Goal: Task Accomplishment & Management: Manage account settings

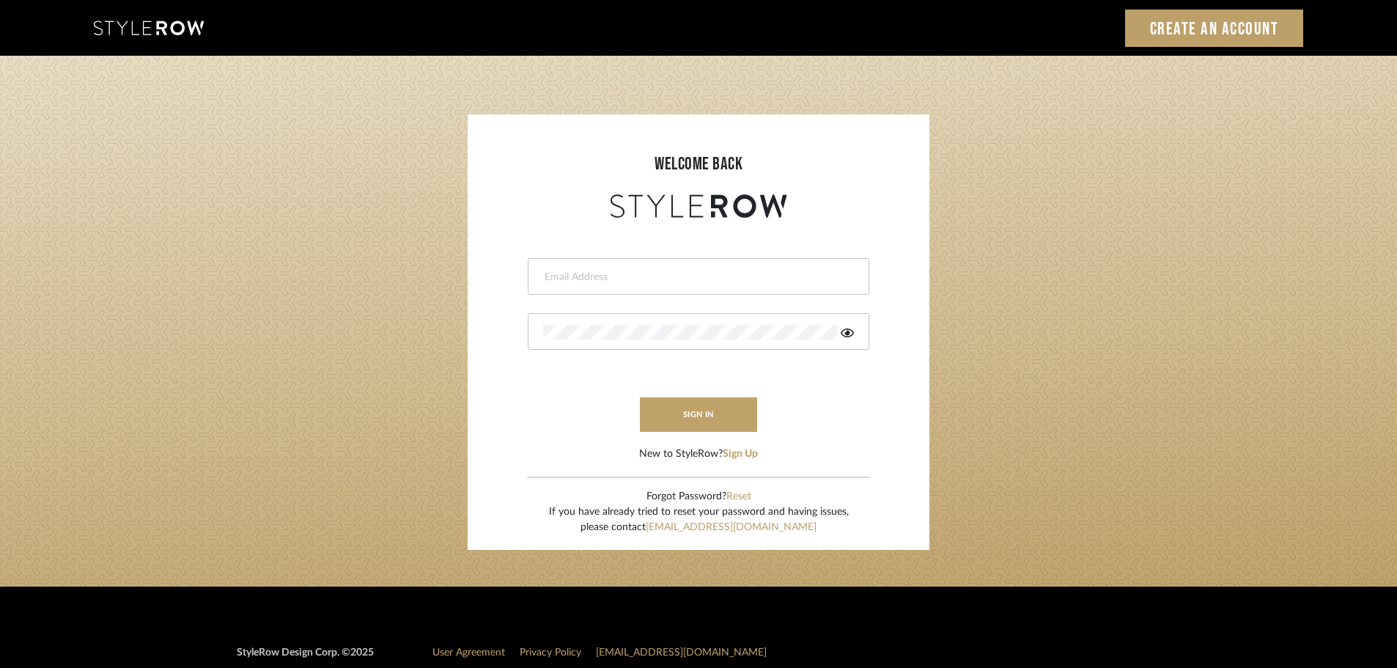
click at [581, 279] on input "email" at bounding box center [696, 277] width 307 height 15
type input "acarobrese@gmail.com"
click at [692, 419] on button "sign in" at bounding box center [698, 414] width 117 height 34
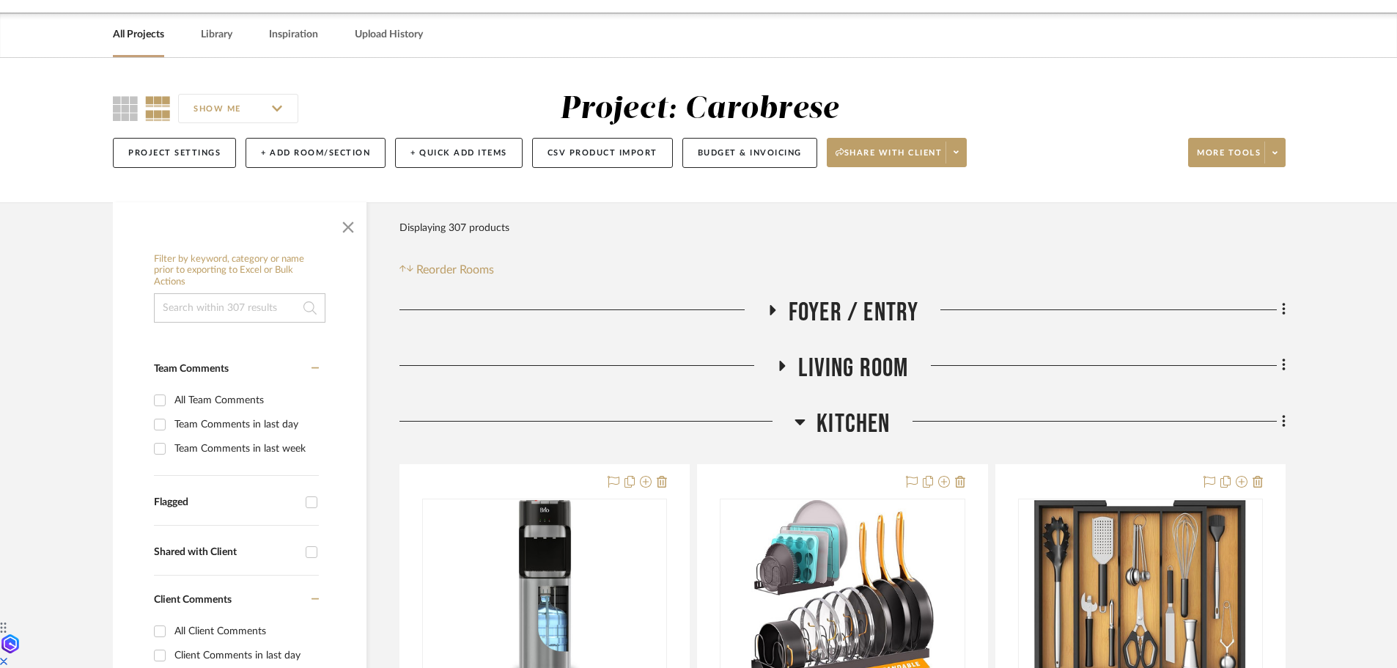
scroll to position [73, 0]
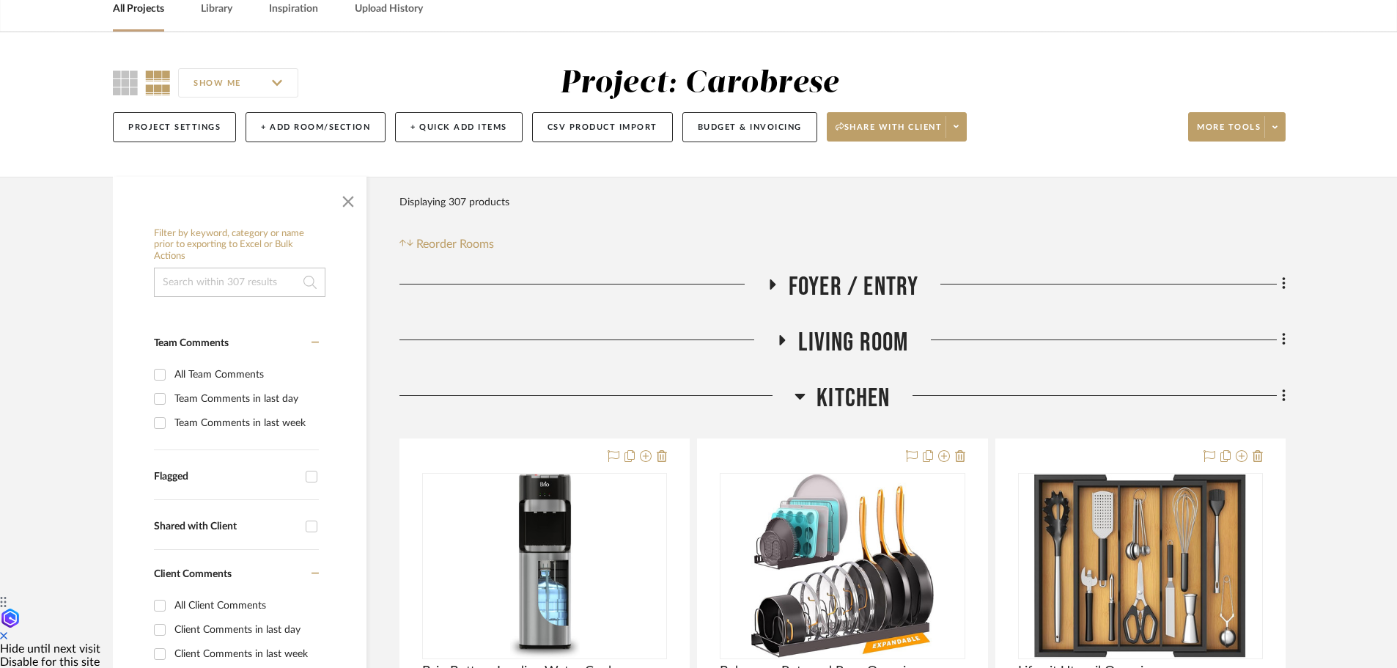
click at [805, 393] on icon at bounding box center [800, 396] width 11 height 18
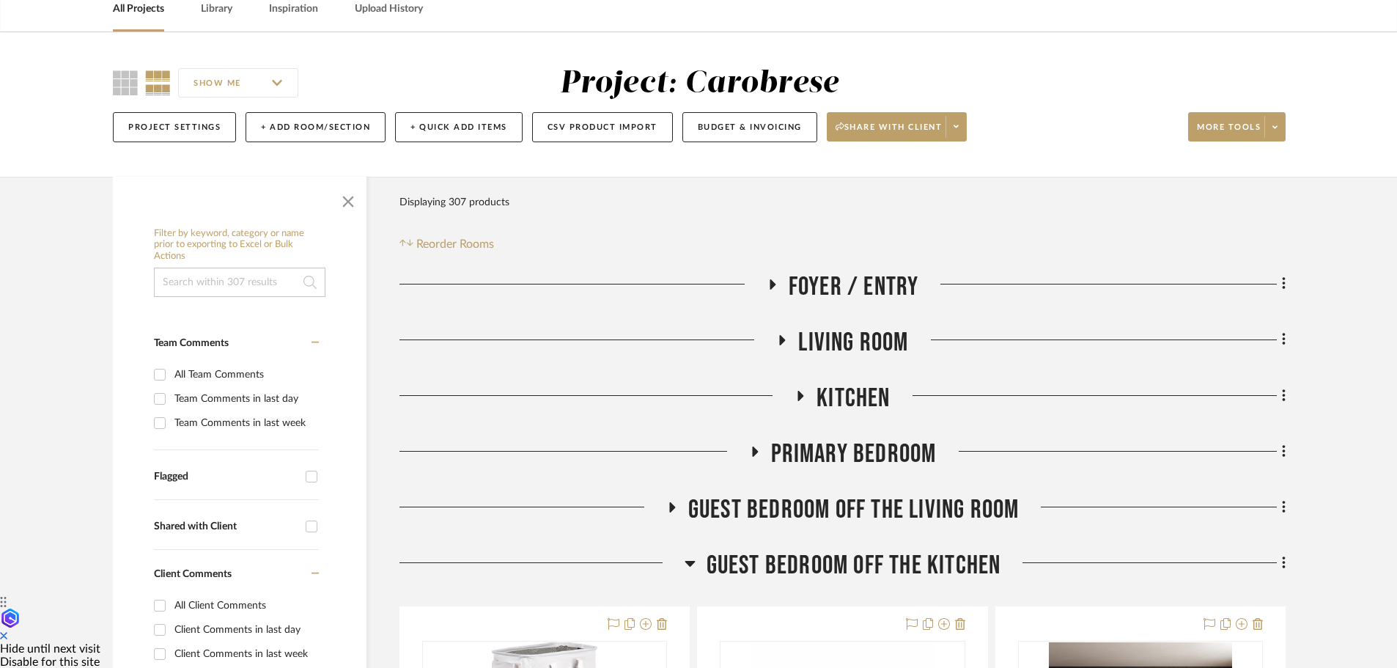
click at [775, 284] on icon at bounding box center [772, 284] width 18 height 11
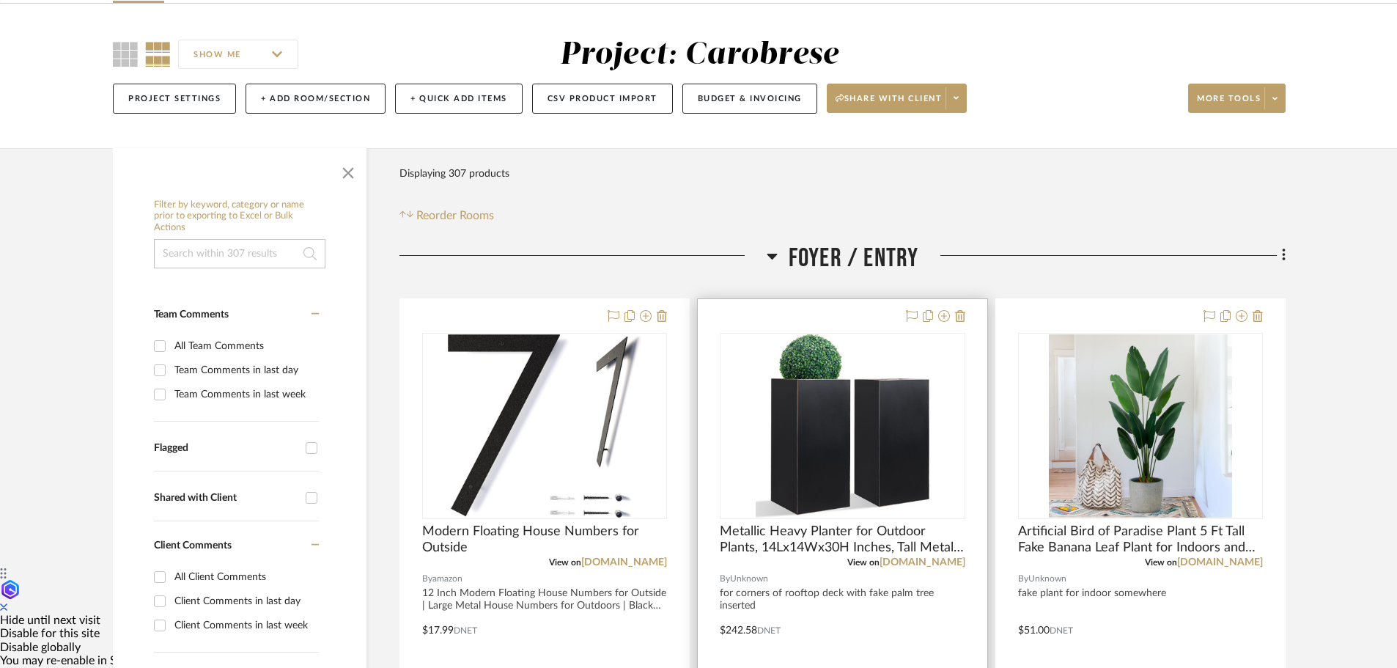
scroll to position [0, 0]
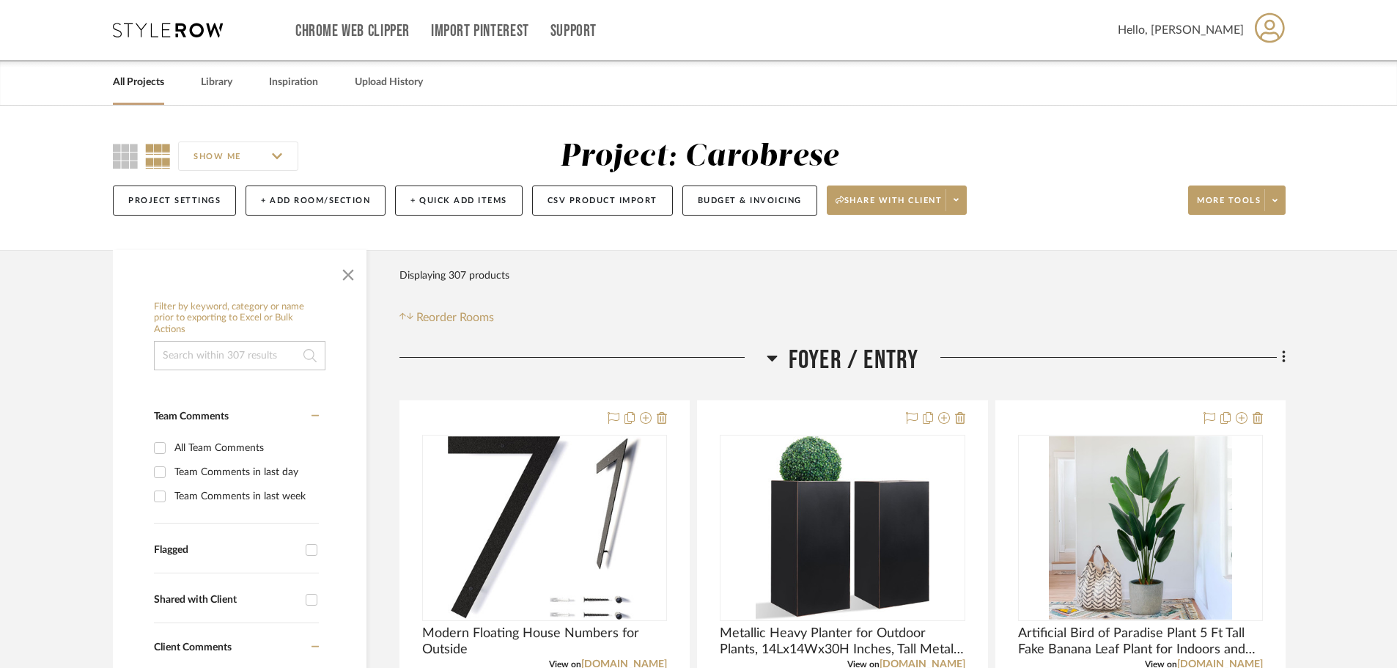
click at [773, 356] on icon at bounding box center [772, 359] width 10 height 6
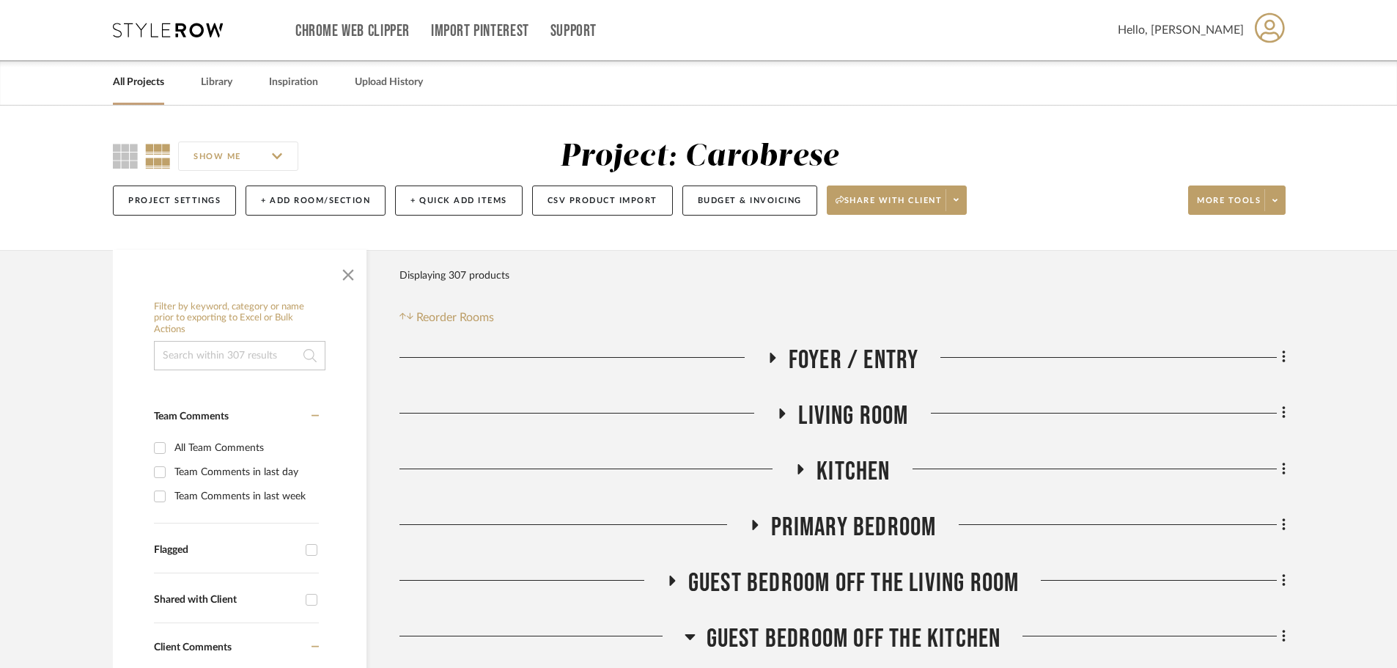
click at [778, 412] on icon at bounding box center [782, 413] width 18 height 11
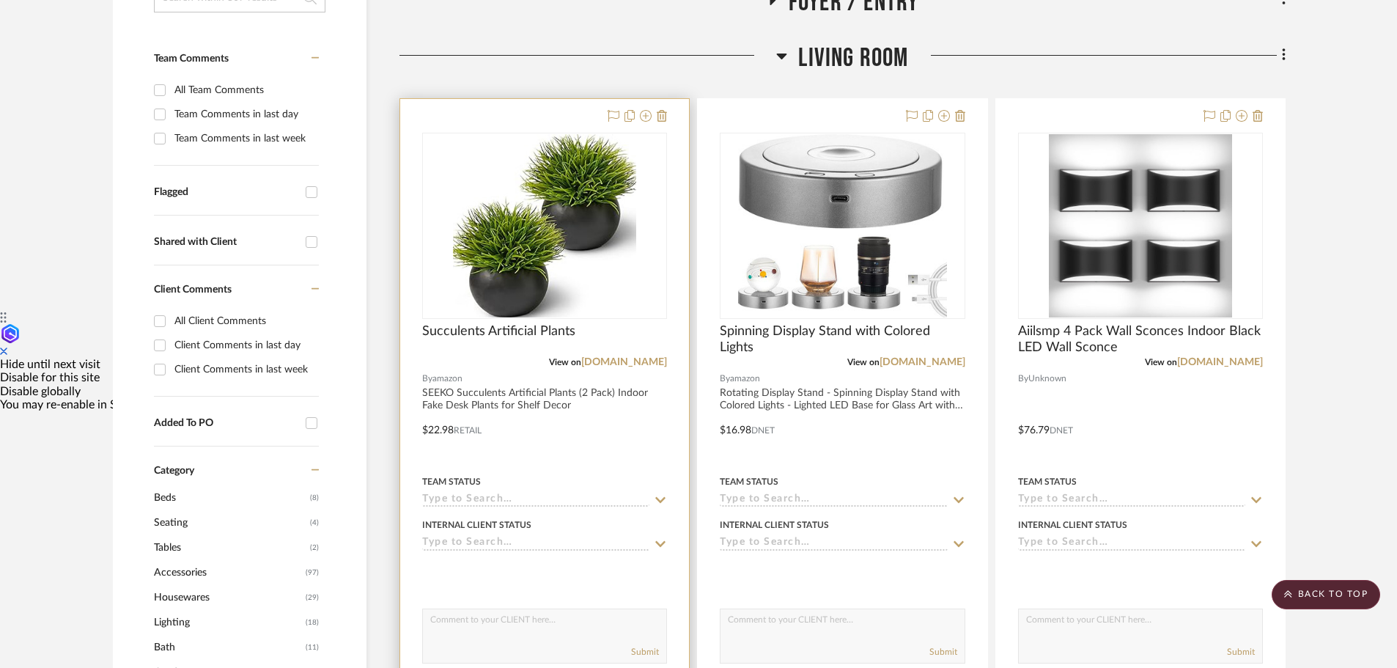
scroll to position [147, 0]
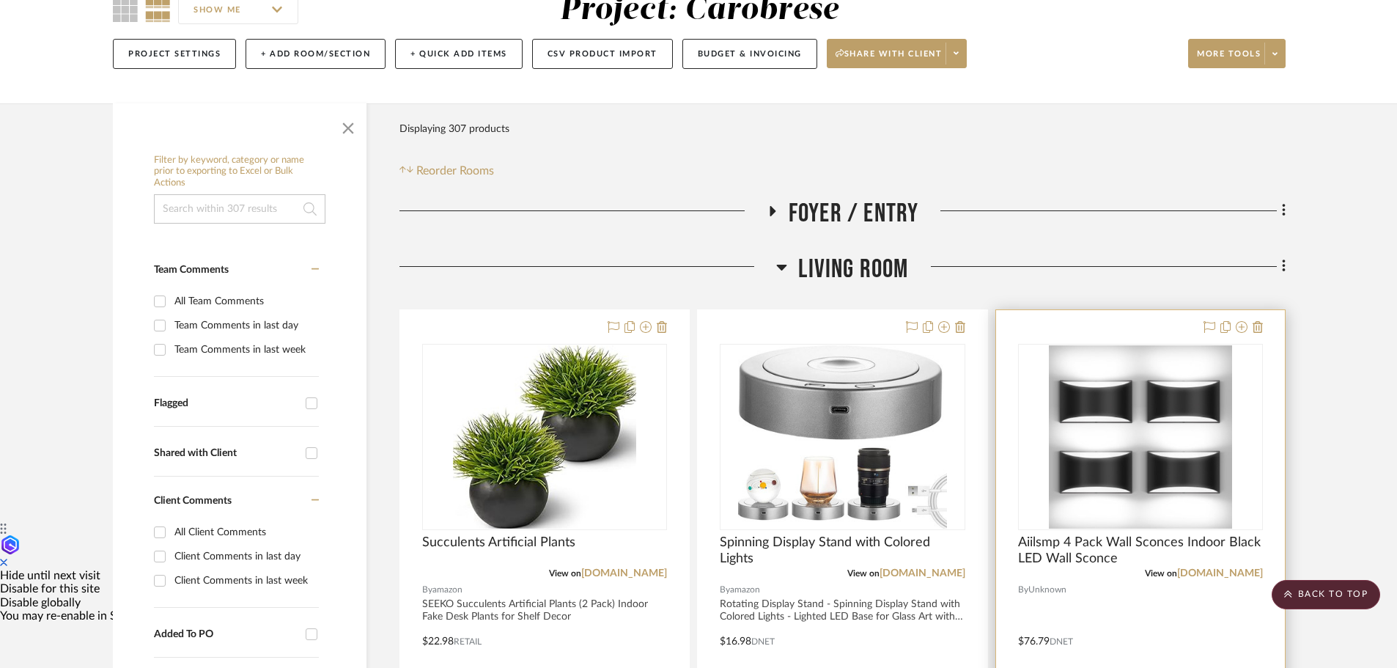
click at [0, 0] on img at bounding box center [0, 0] width 0 height 0
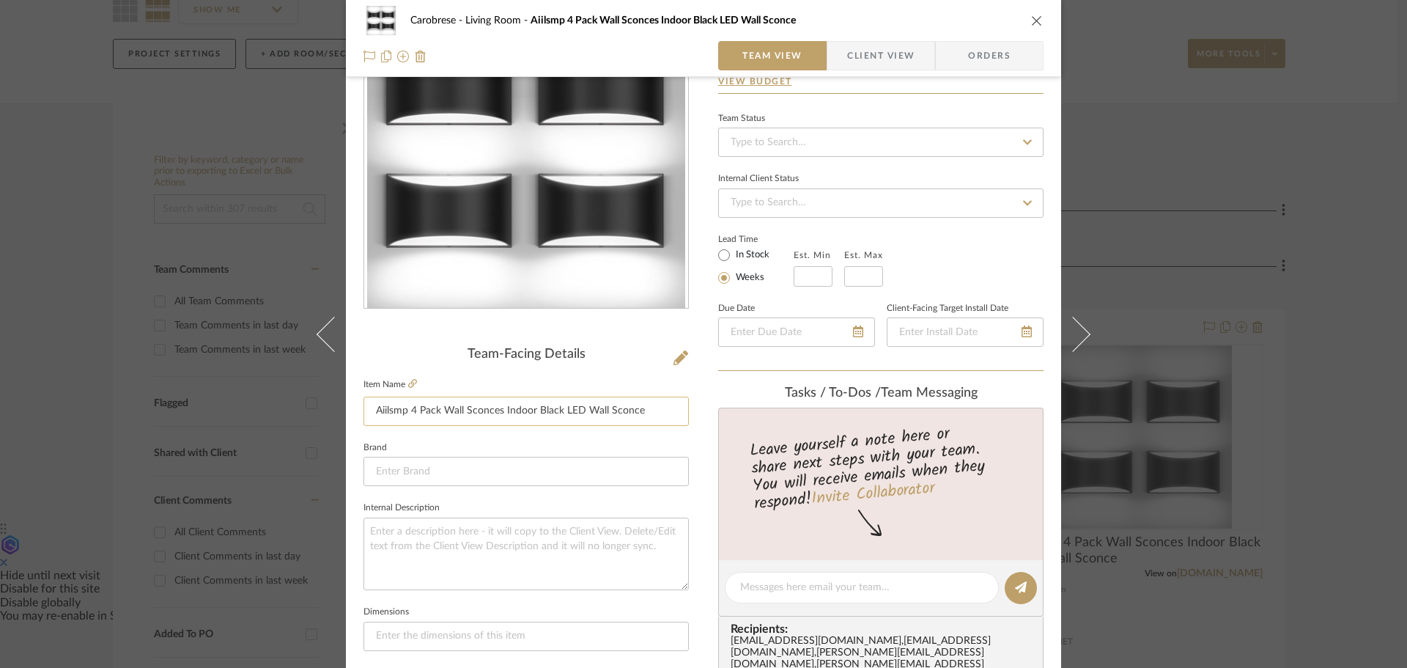
scroll to position [0, 0]
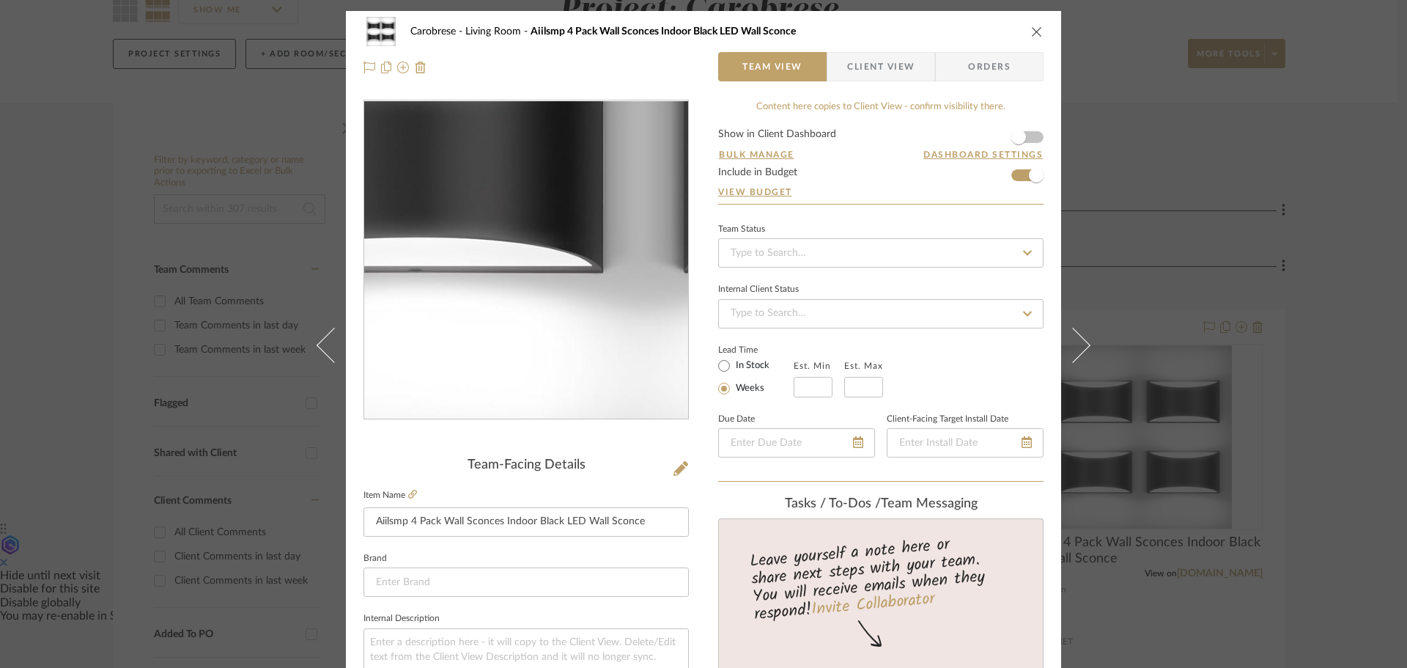
click at [481, 354] on img "0" at bounding box center [526, 260] width 318 height 318
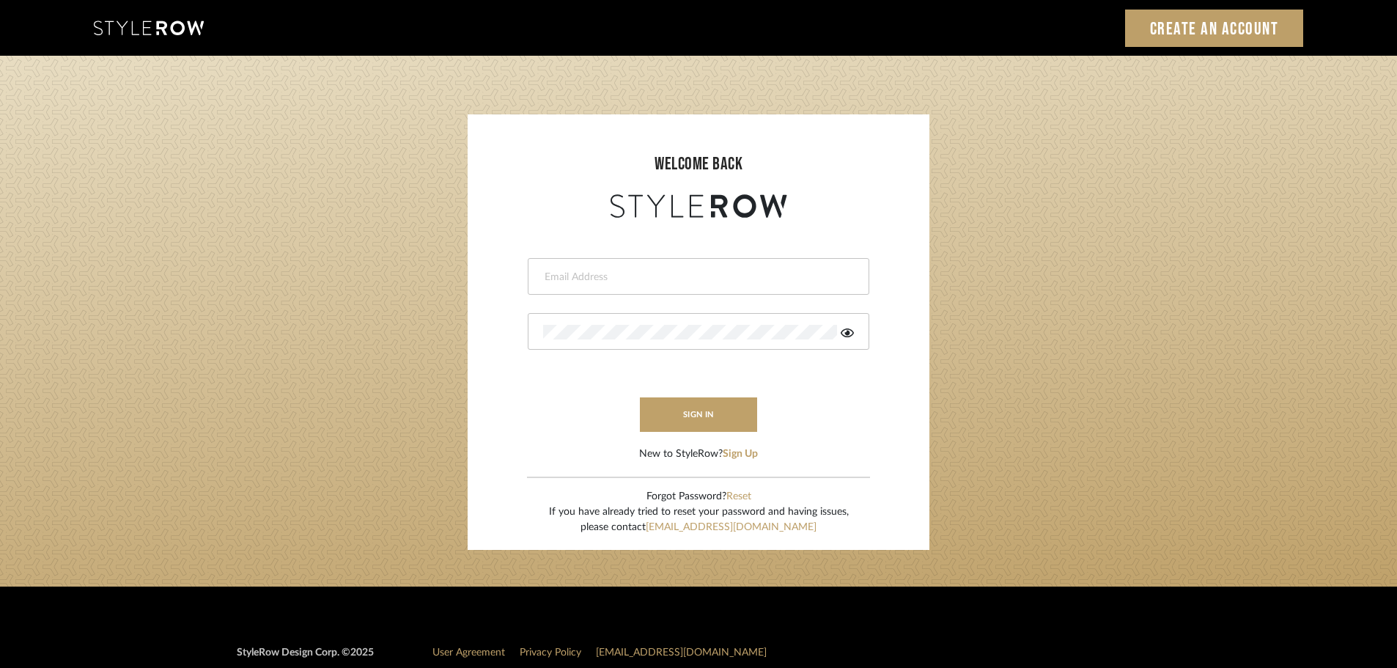
click at [613, 277] on input "email" at bounding box center [696, 277] width 307 height 15
type input "acarobrese@gmail.com"
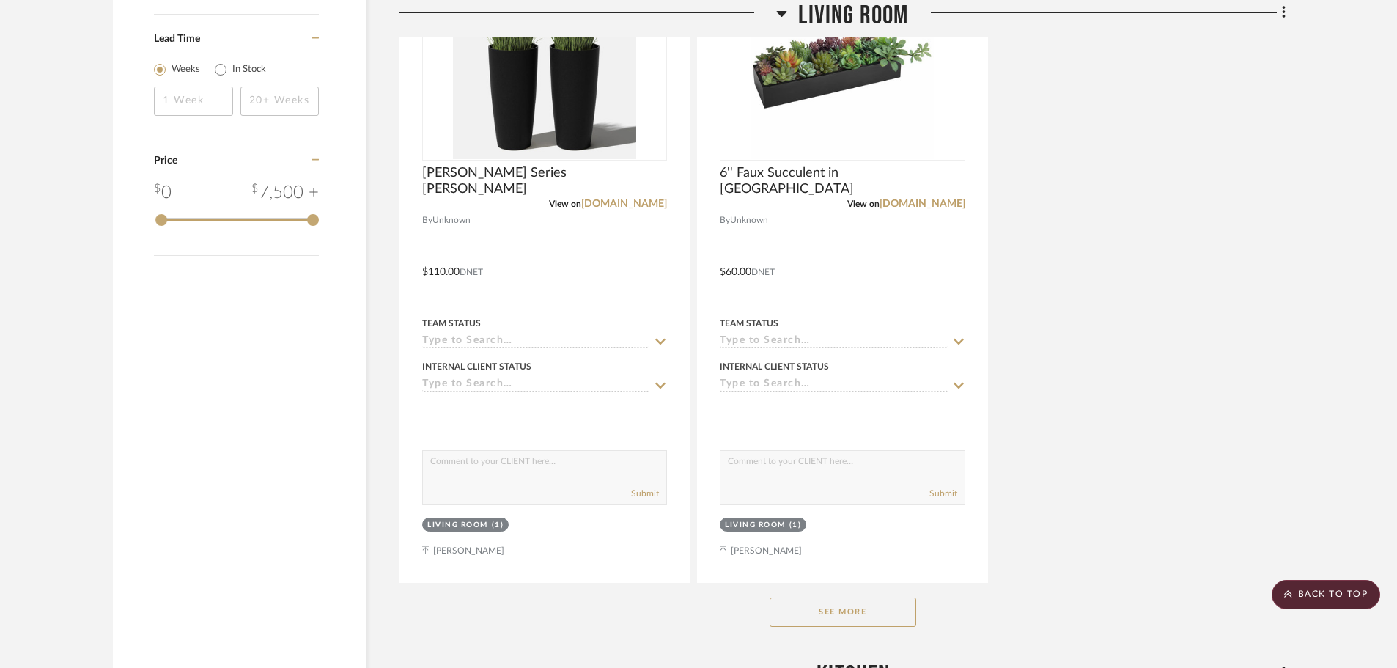
scroll to position [1906, 0]
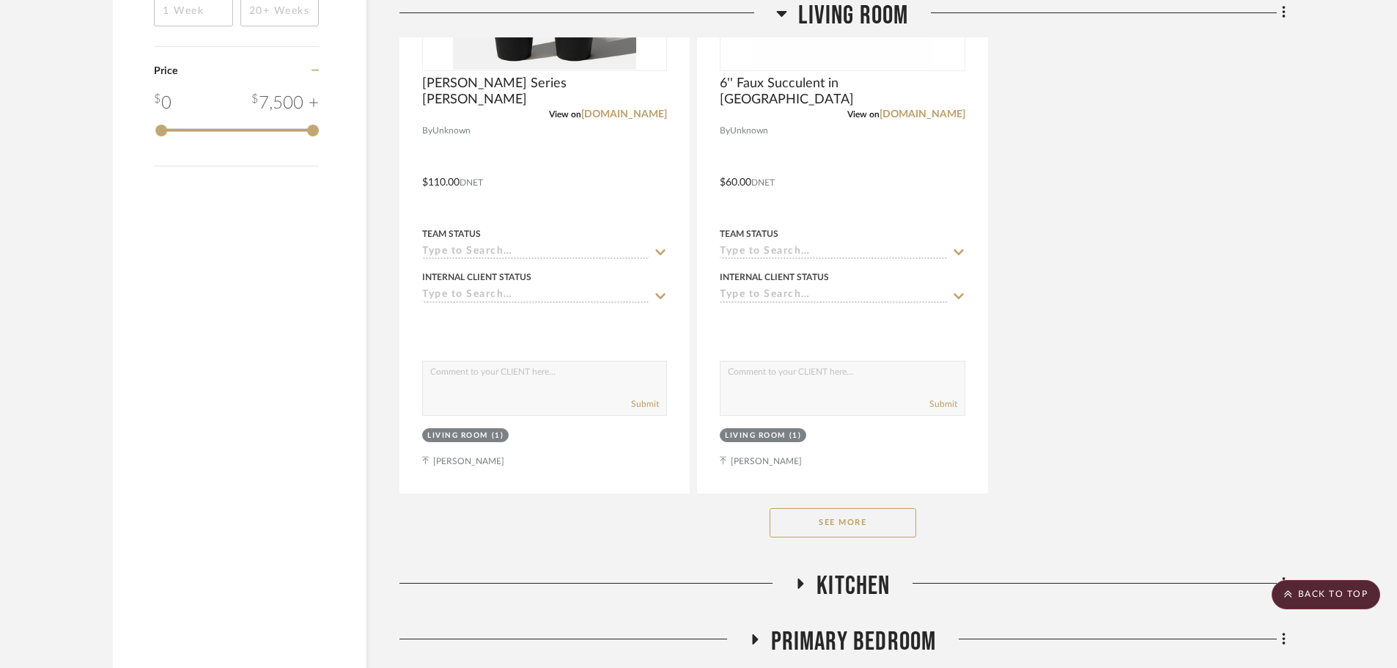
click at [830, 518] on button "See More" at bounding box center [843, 522] width 147 height 29
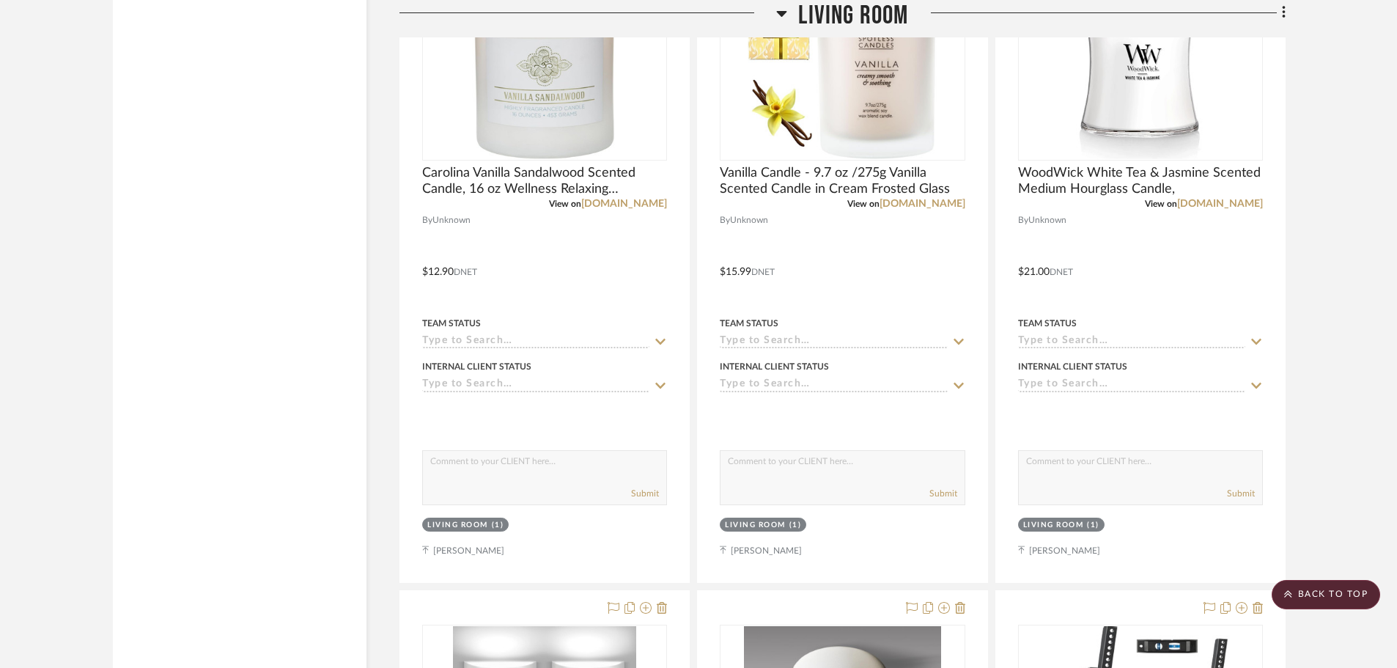
scroll to position [6011, 0]
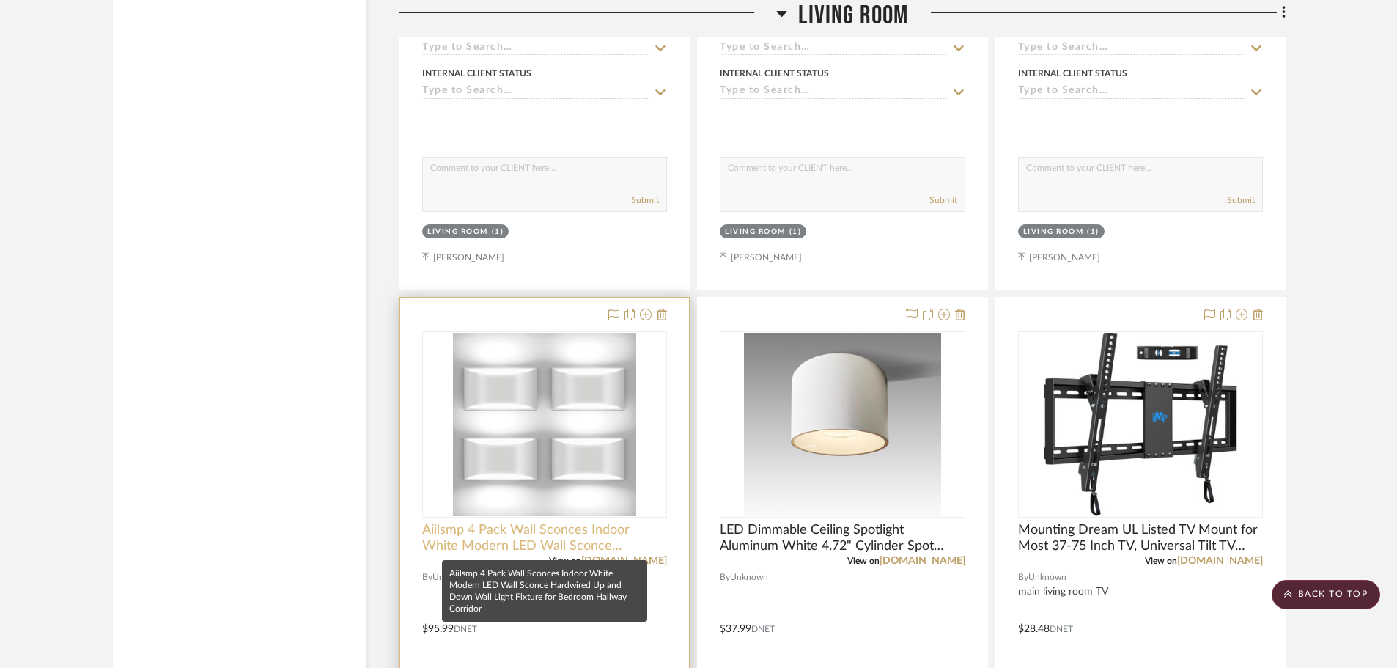
click at [567, 537] on span "Aiilsmp 4 Pack Wall Sconces Indoor White Modern LED Wall Sconce Hardwired Up an…" at bounding box center [544, 538] width 245 height 32
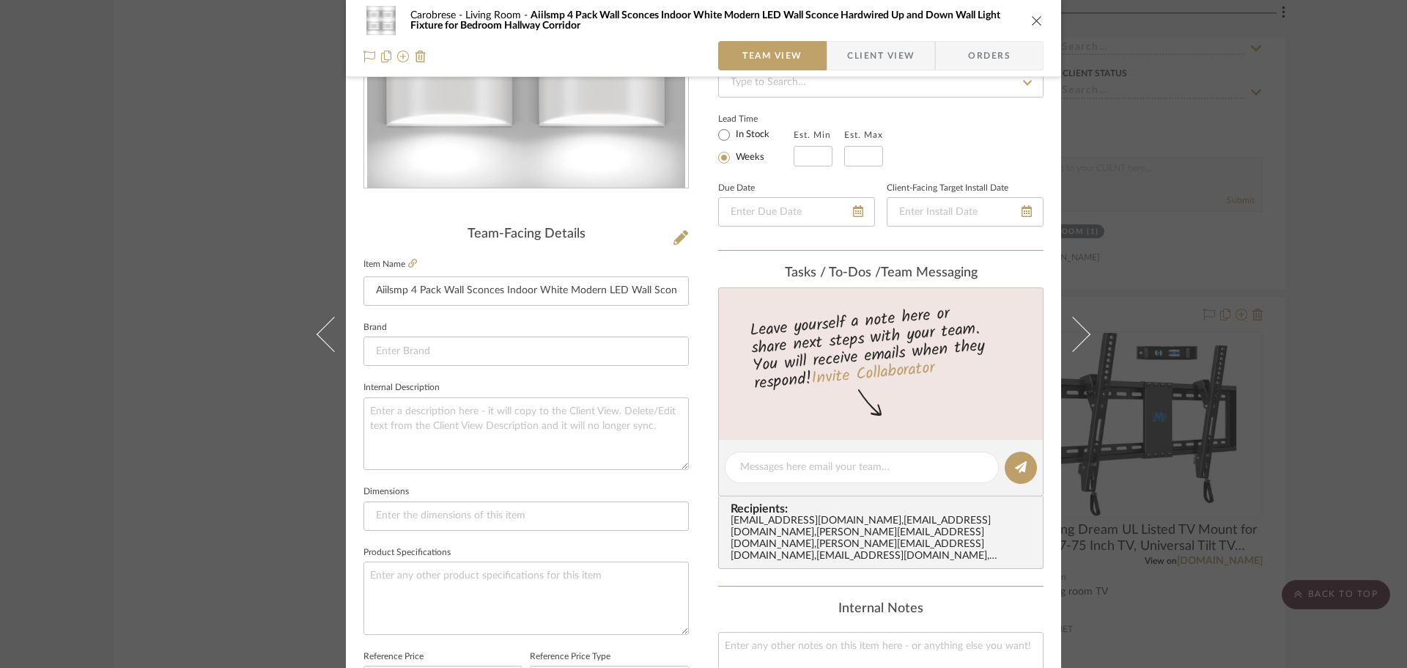
scroll to position [0, 0]
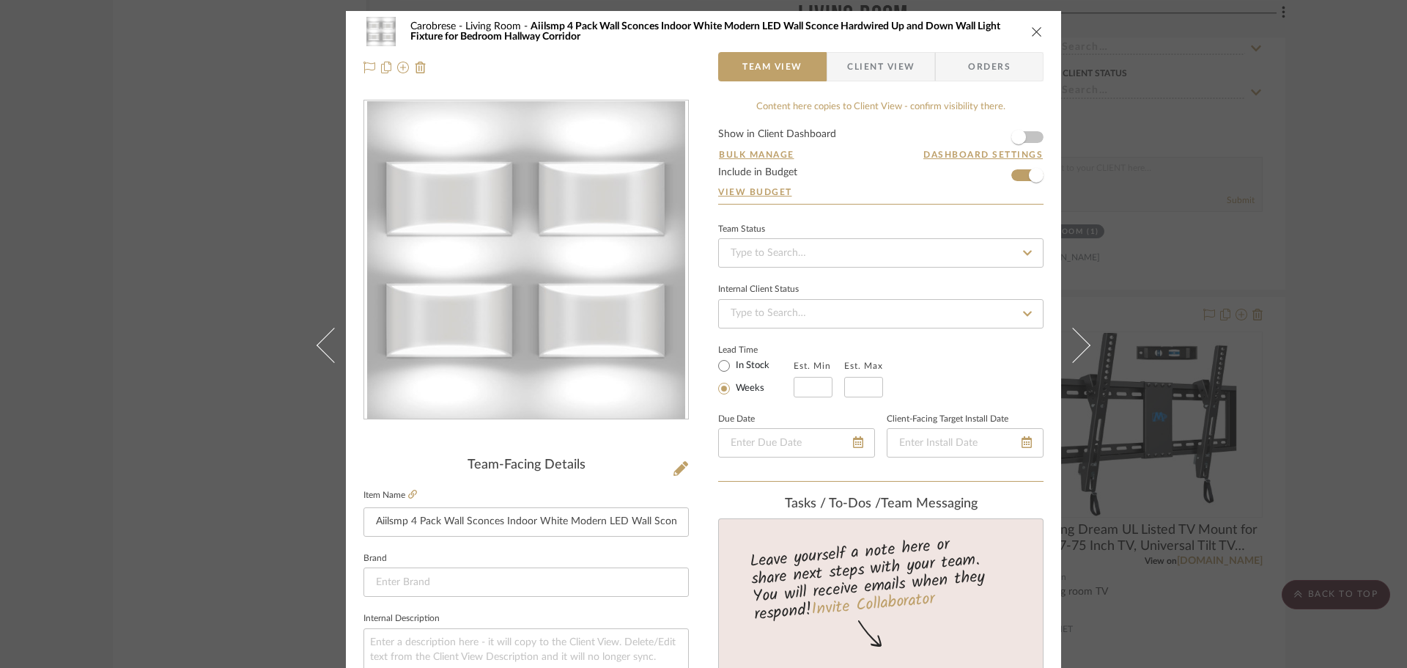
click at [881, 73] on span "Client View" at bounding box center [880, 66] width 67 height 29
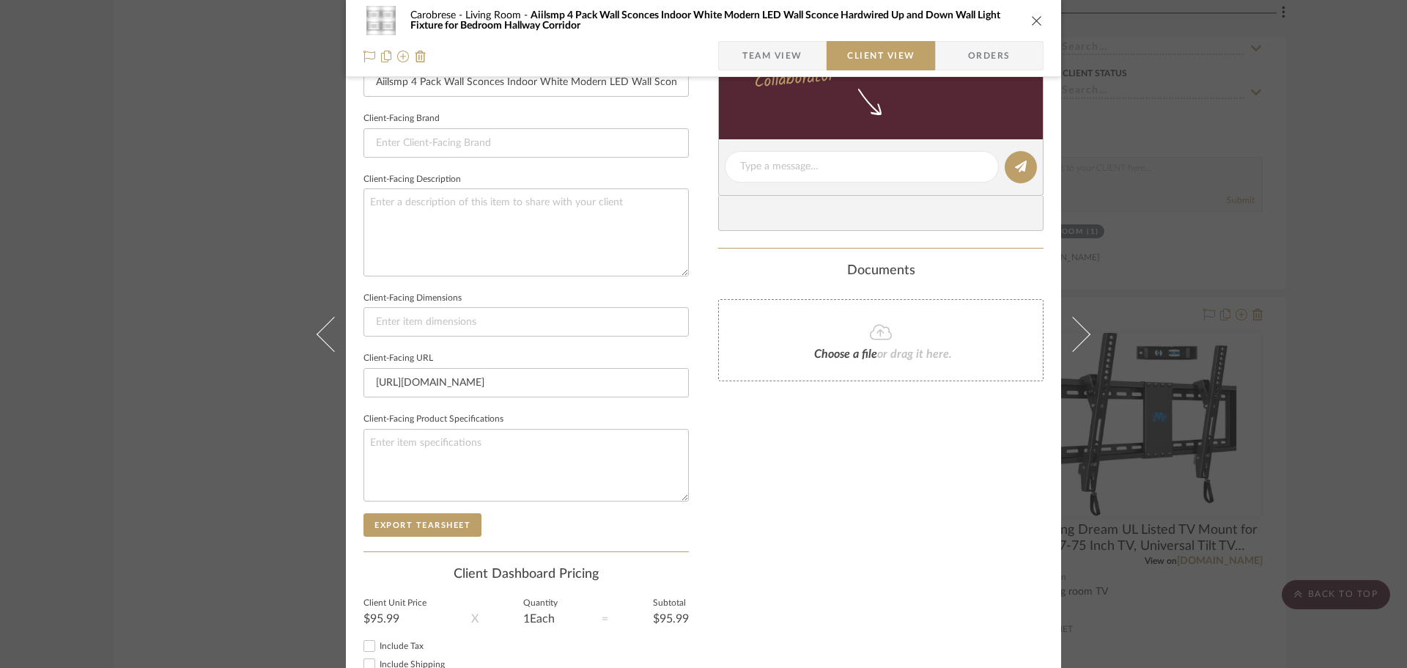
scroll to position [440, 0]
drag, startPoint x: 476, startPoint y: 377, endPoint x: 362, endPoint y: 379, distance: 113.6
click at [364, 379] on input "https://a.co/d/hc7YPlR" at bounding box center [526, 379] width 325 height 29
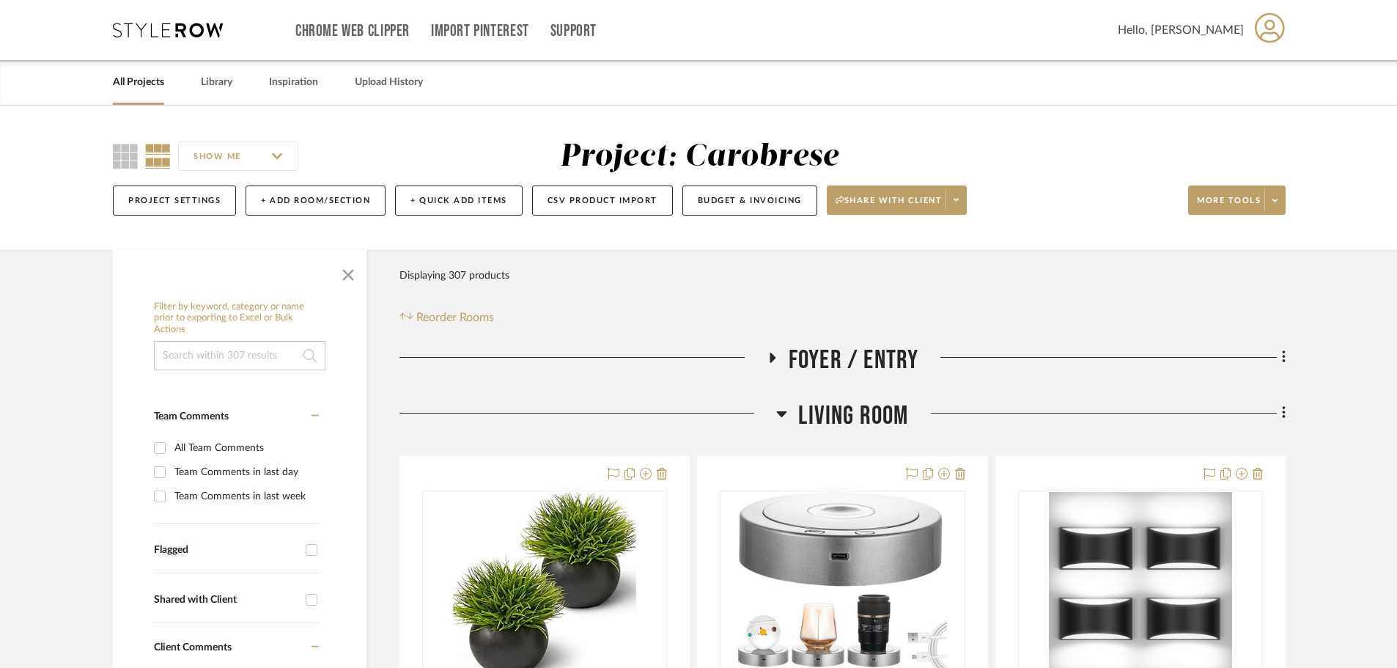
click at [782, 417] on icon at bounding box center [781, 414] width 11 height 18
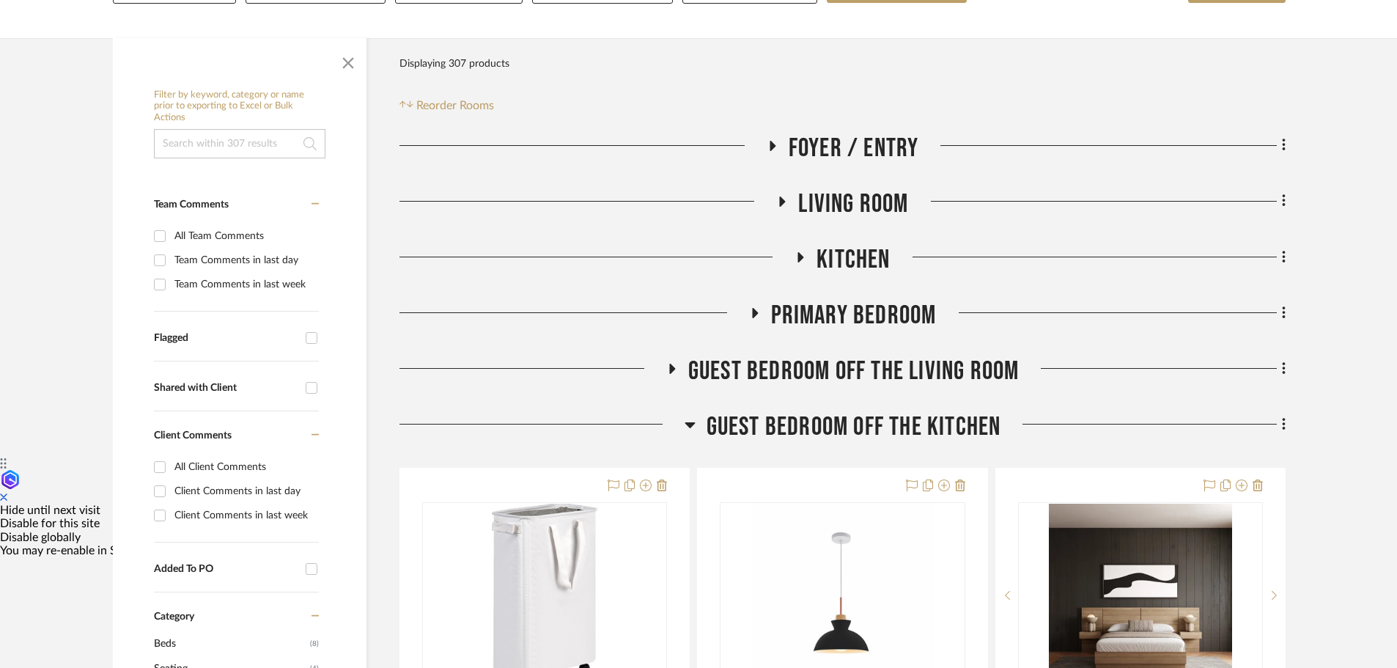
scroll to position [220, 0]
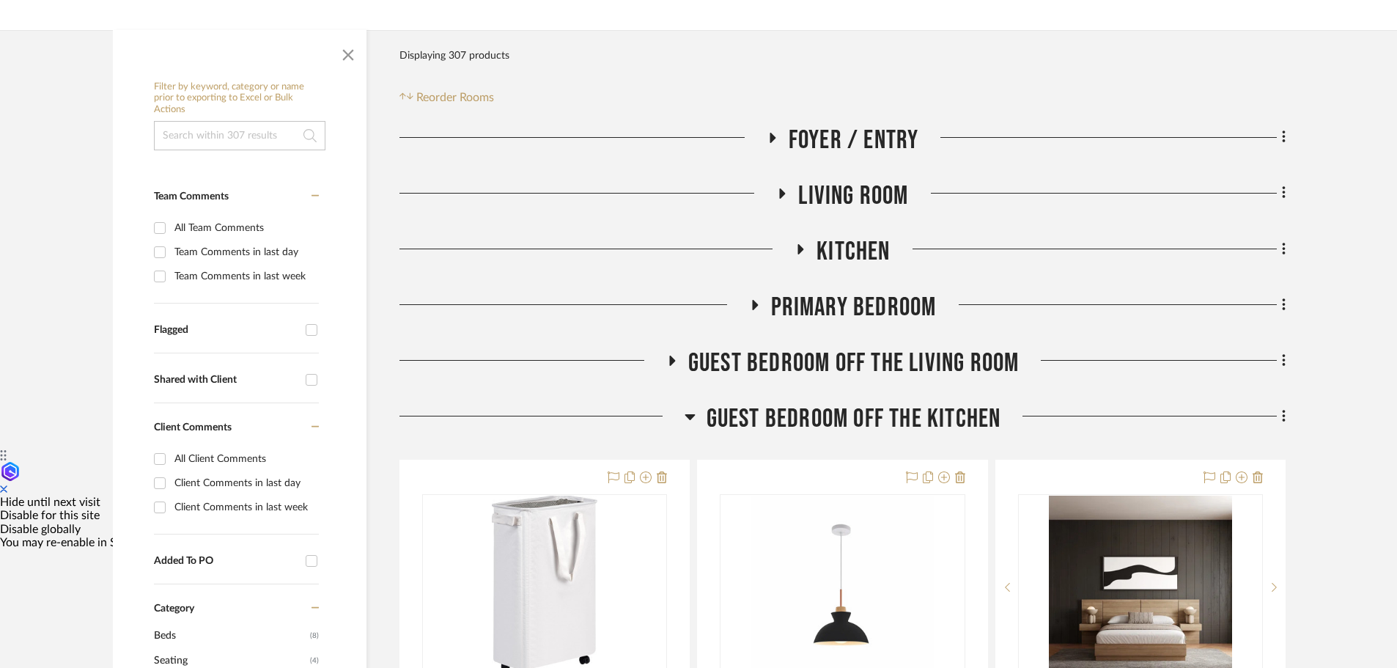
click at [670, 356] on icon at bounding box center [672, 361] width 18 height 11
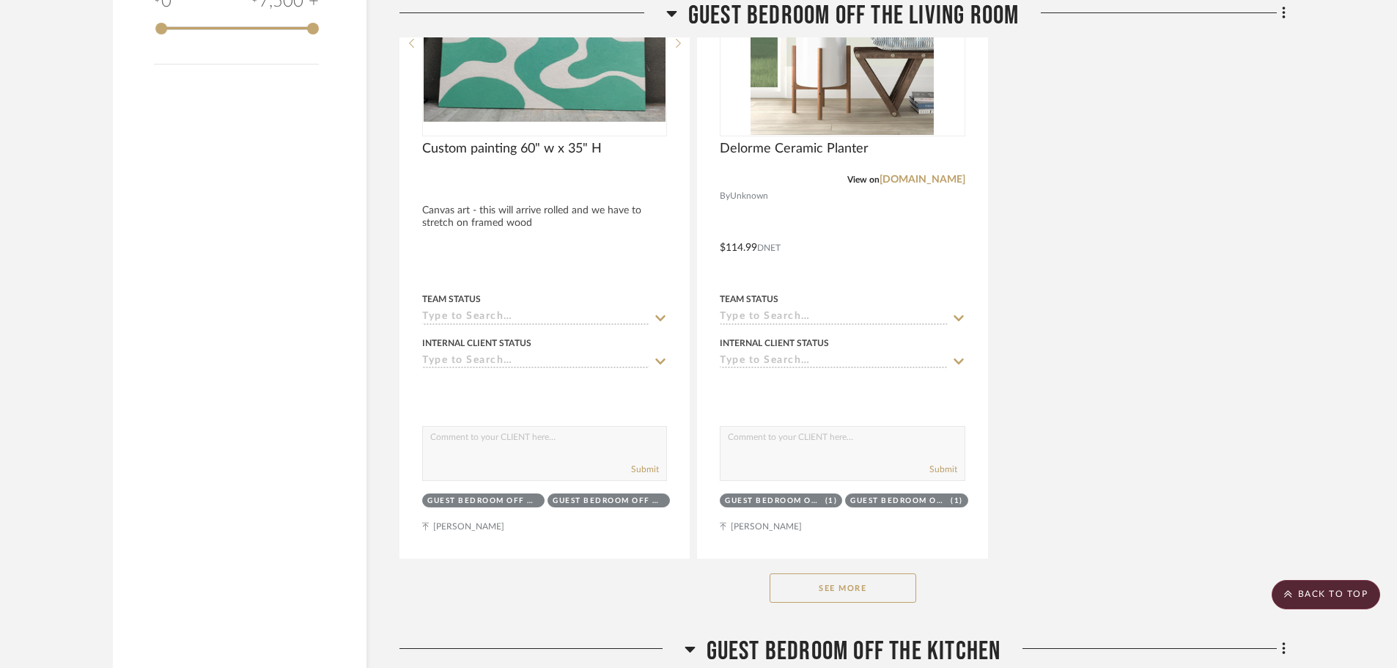
scroll to position [2126, 0]
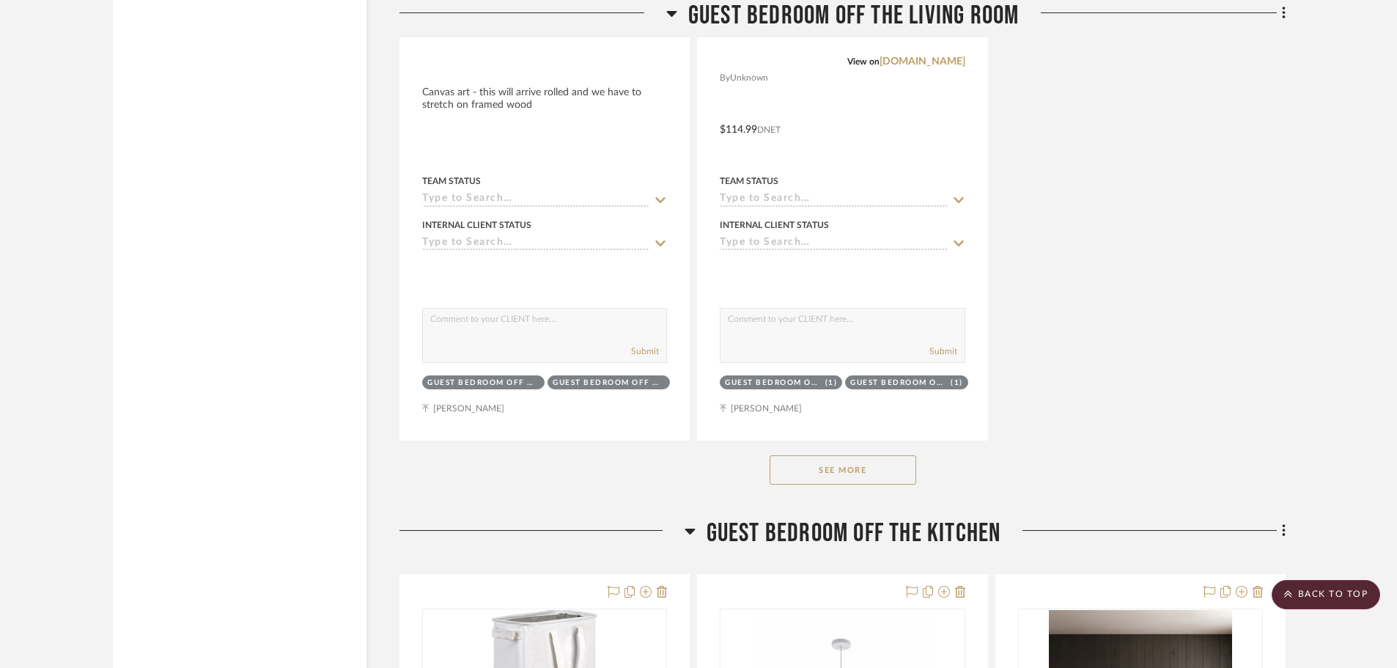
click at [851, 464] on button "See More" at bounding box center [843, 469] width 147 height 29
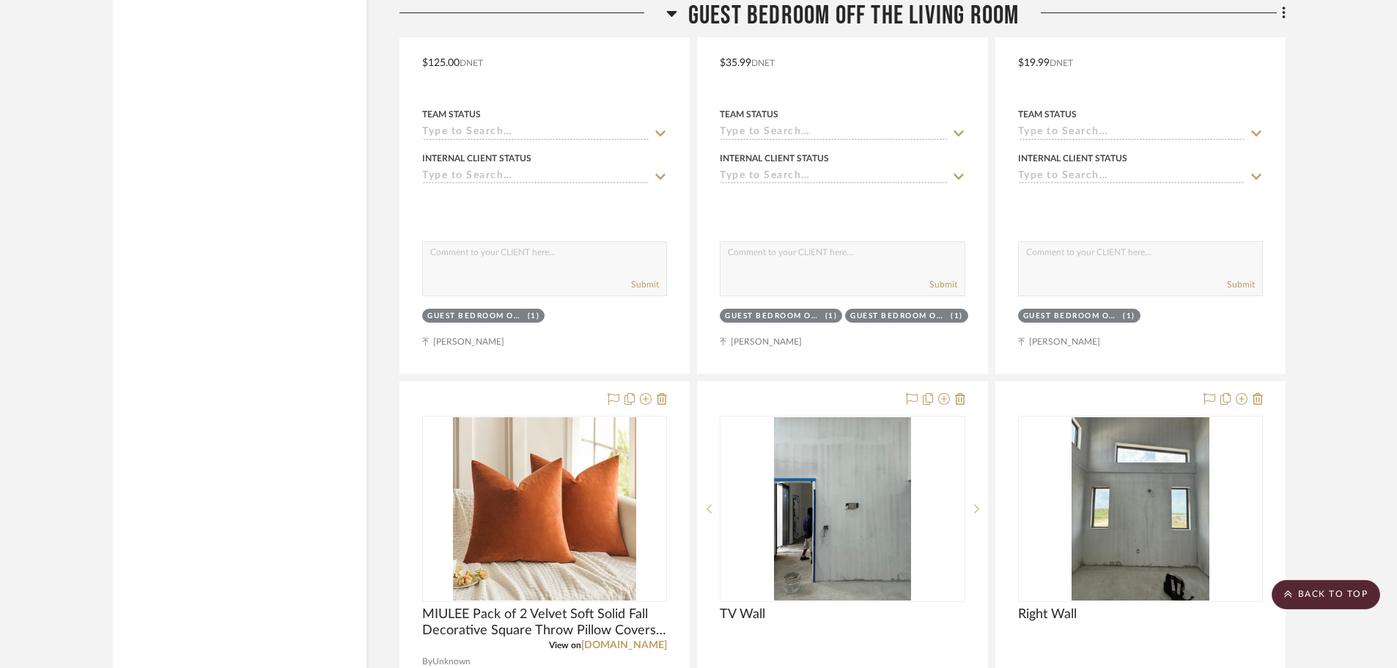
scroll to position [3592, 0]
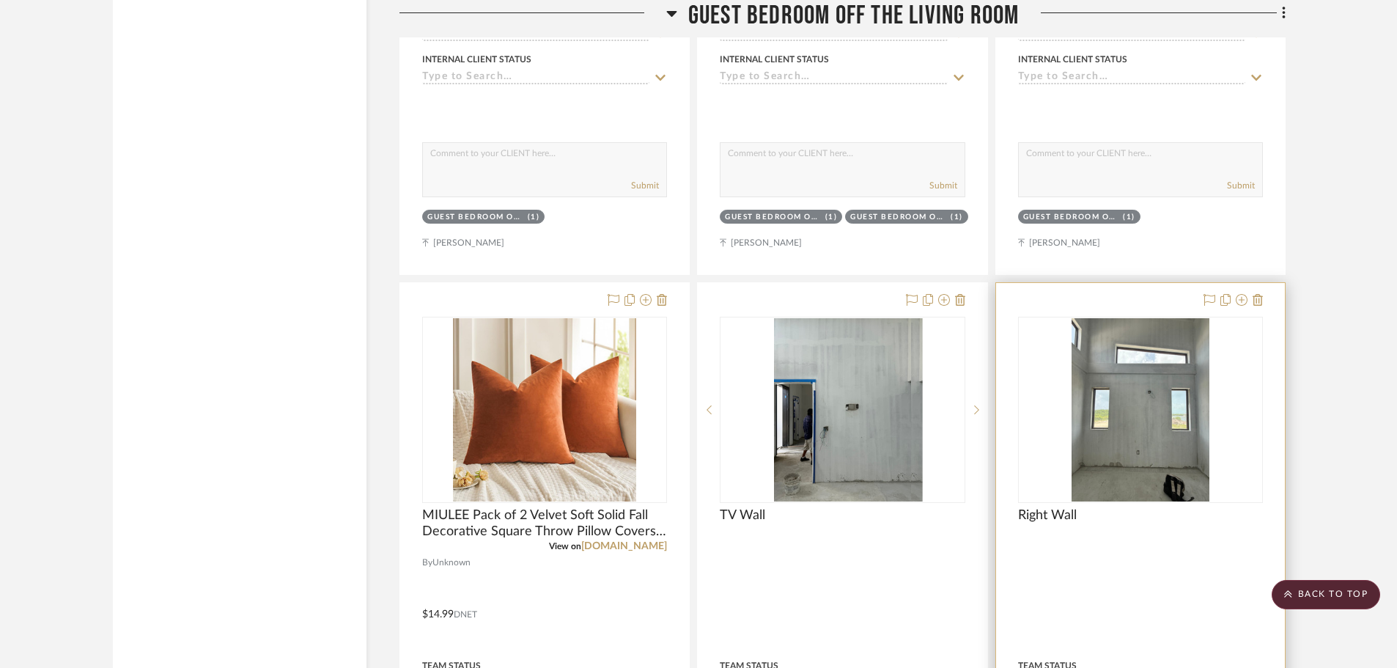
click at [0, 0] on img at bounding box center [0, 0] width 0 height 0
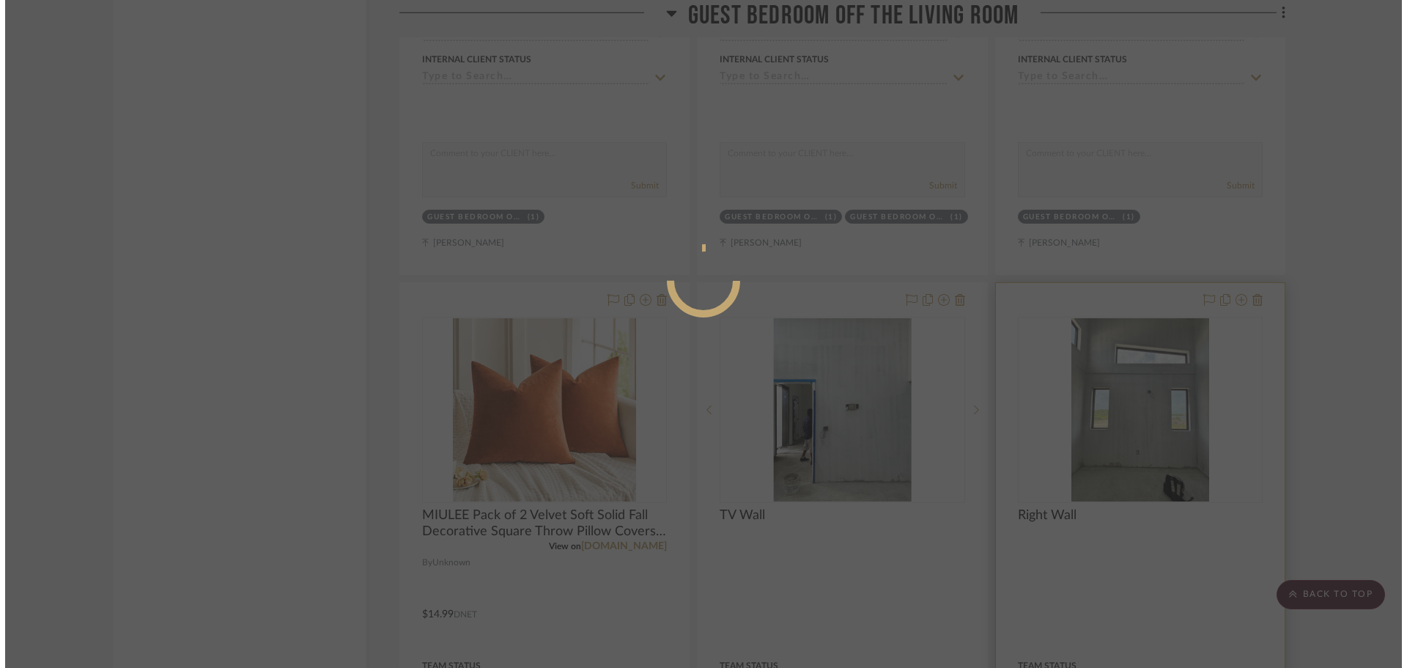
scroll to position [0, 0]
